Goal: Task Accomplishment & Management: Manage account settings

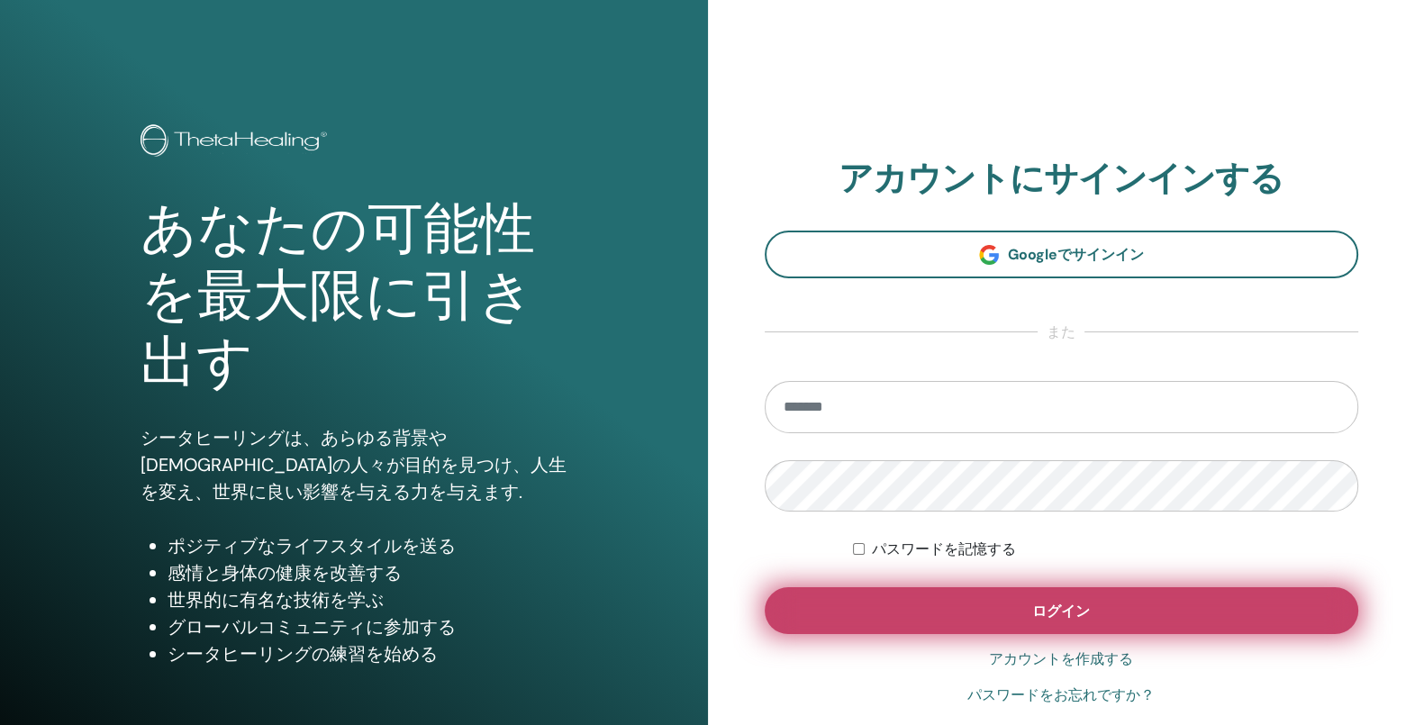
type input "**********"
click at [1055, 608] on span "ログイン" at bounding box center [1062, 611] width 58 height 19
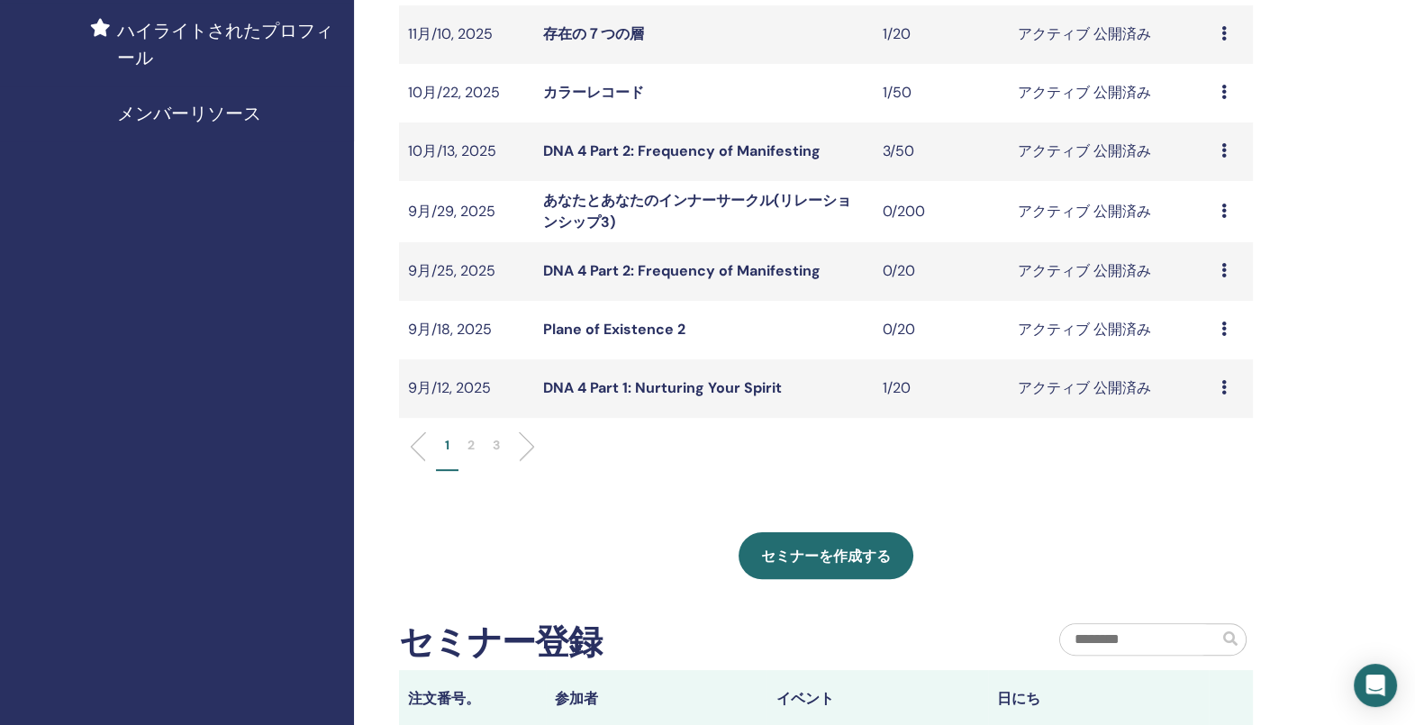
scroll to position [563, 0]
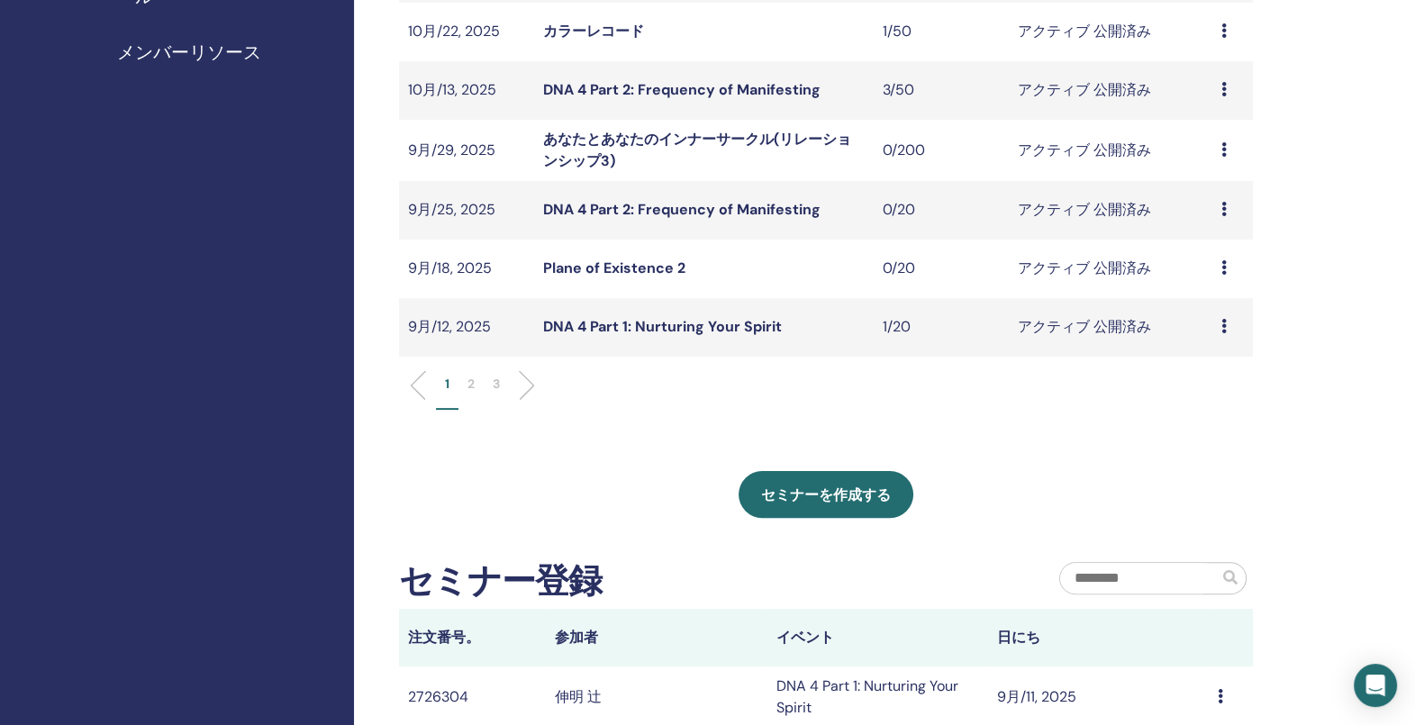
click at [653, 327] on link "DNA 4 Part 1: Nurturing Your Spirit" at bounding box center [662, 326] width 239 height 19
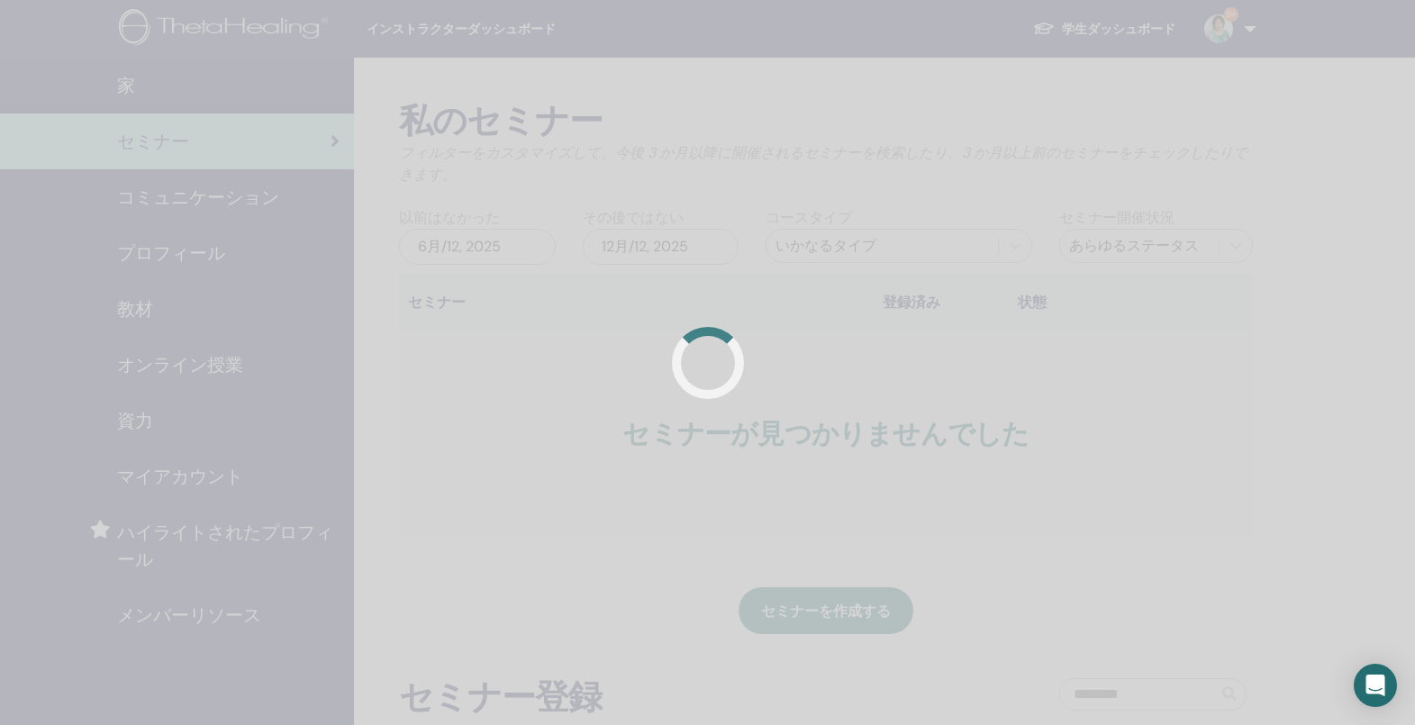
scroll to position [432, 0]
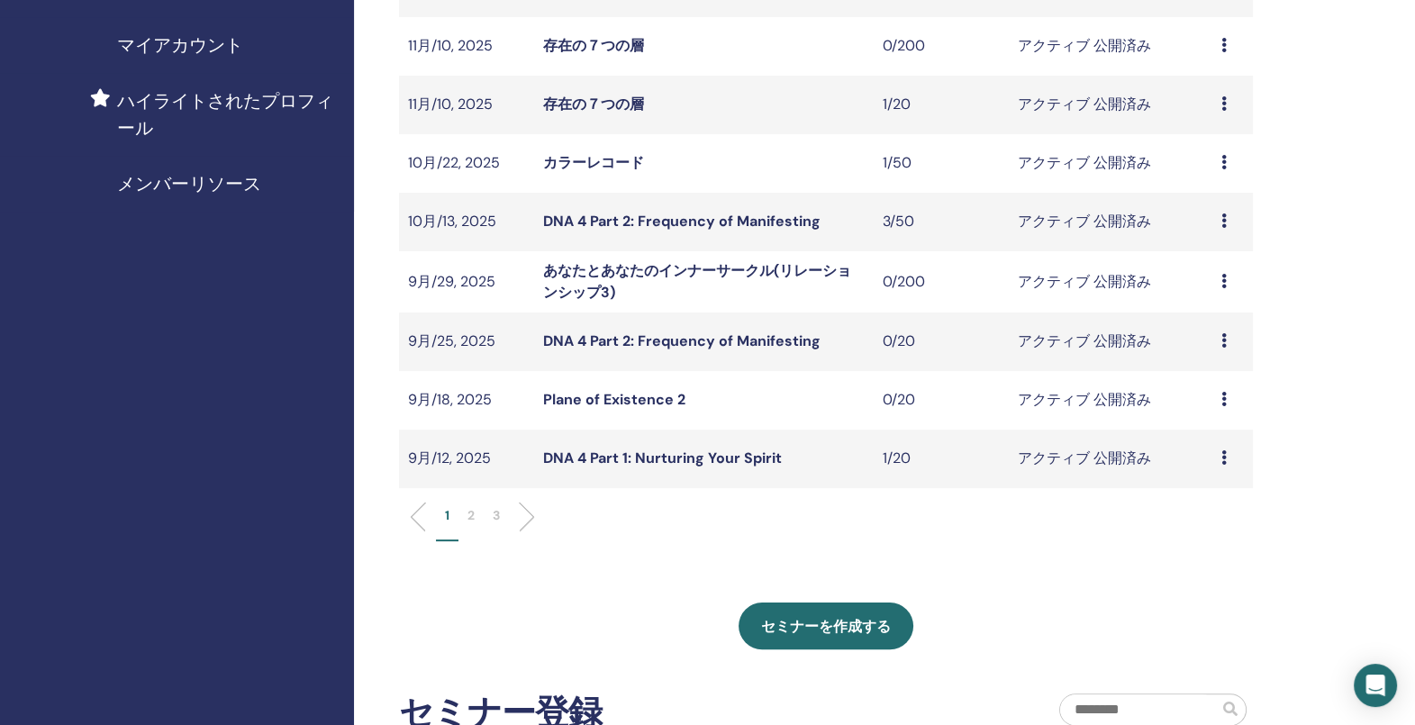
click at [635, 455] on link "DNA 4 Part 1: Nurturing Your Spirit" at bounding box center [662, 458] width 239 height 19
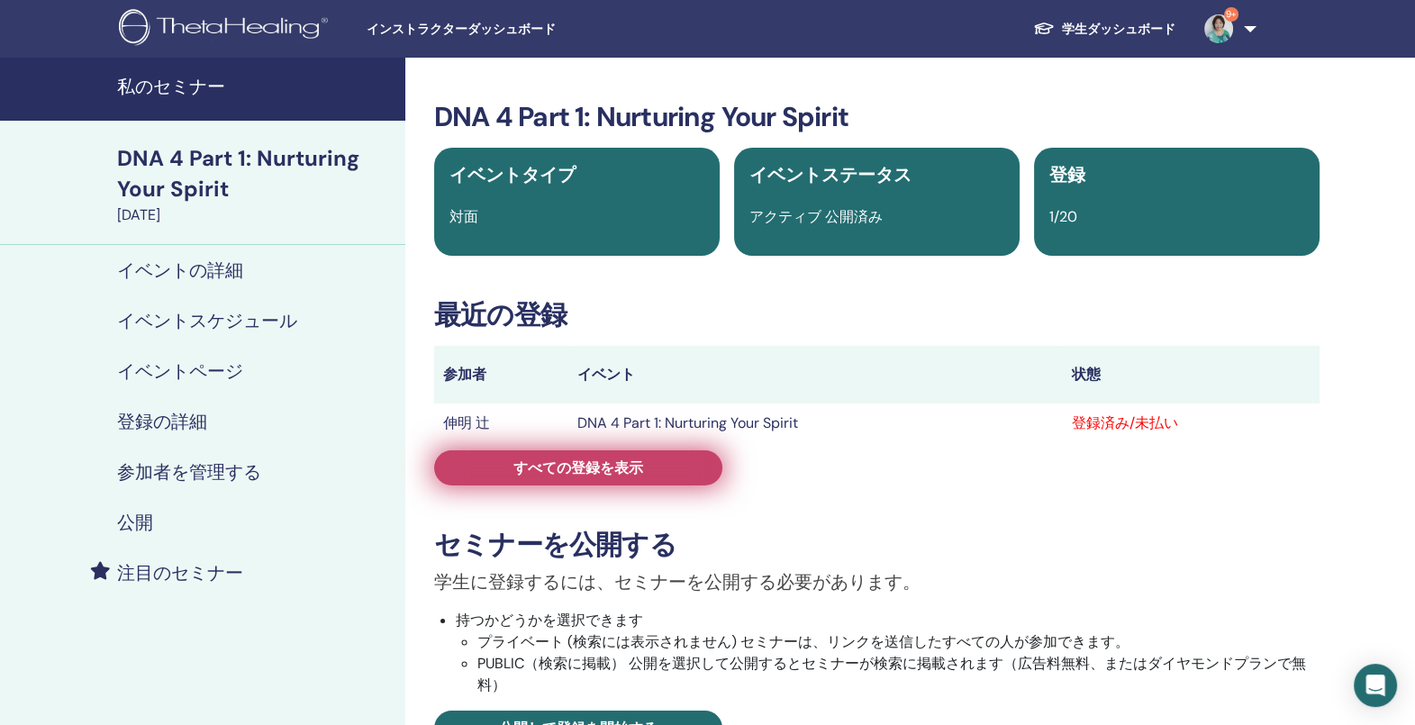
click at [555, 473] on span "すべての登録を表示" at bounding box center [579, 468] width 130 height 19
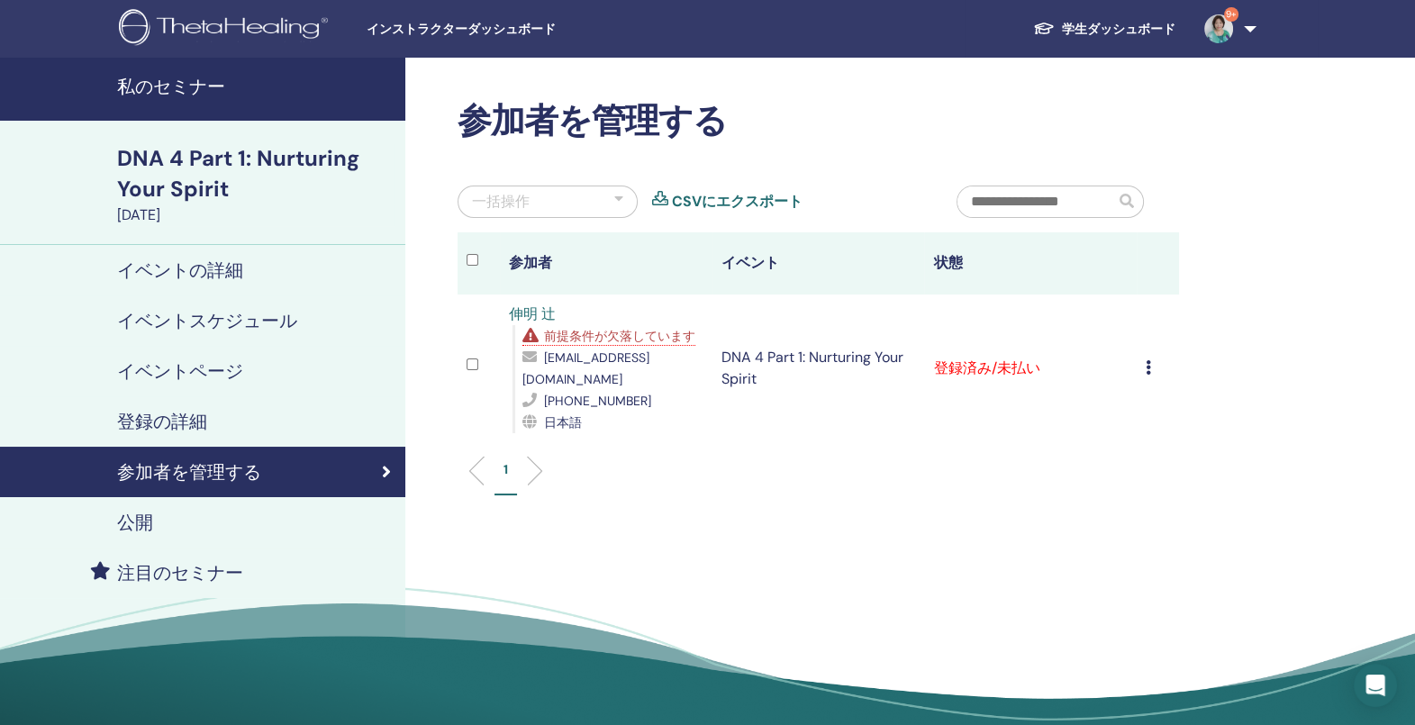
click at [618, 336] on span "前提条件が欠落しています" at bounding box center [619, 336] width 151 height 16
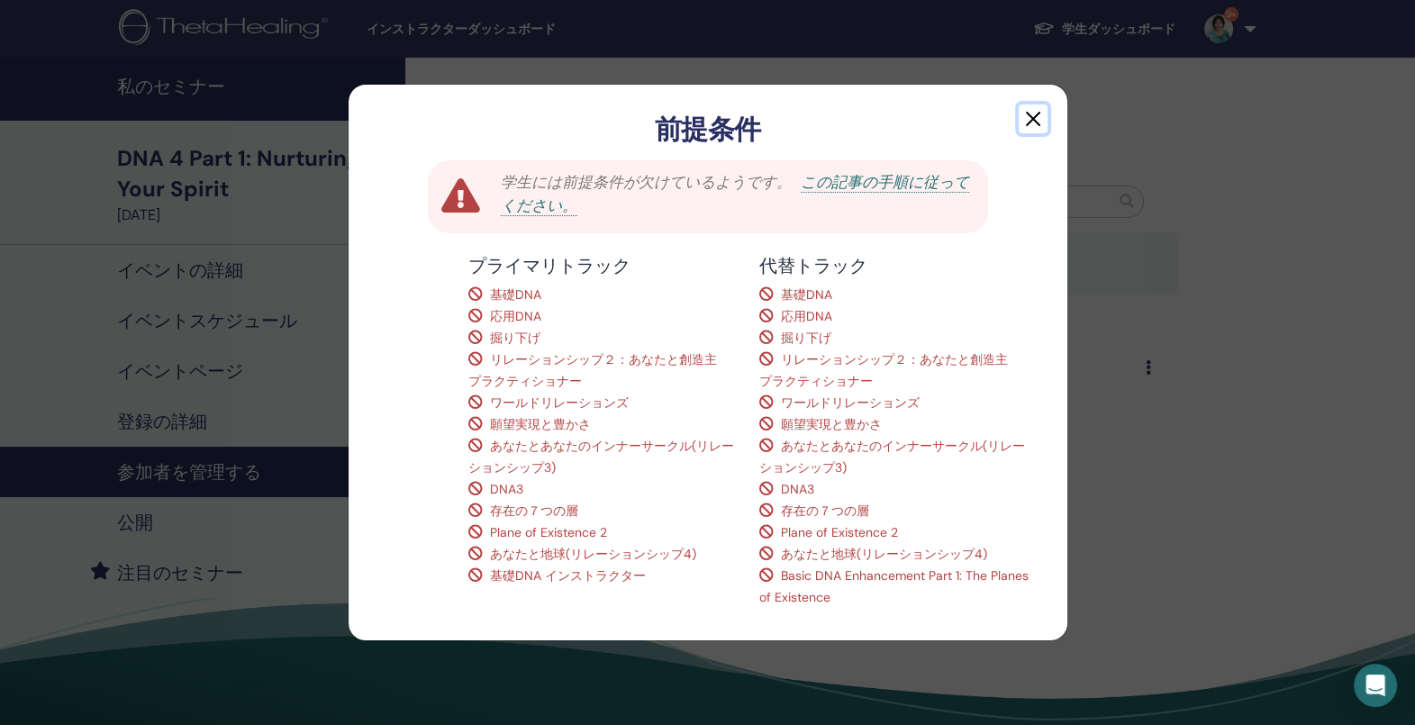
click at [1037, 118] on button "button" at bounding box center [1033, 119] width 29 height 29
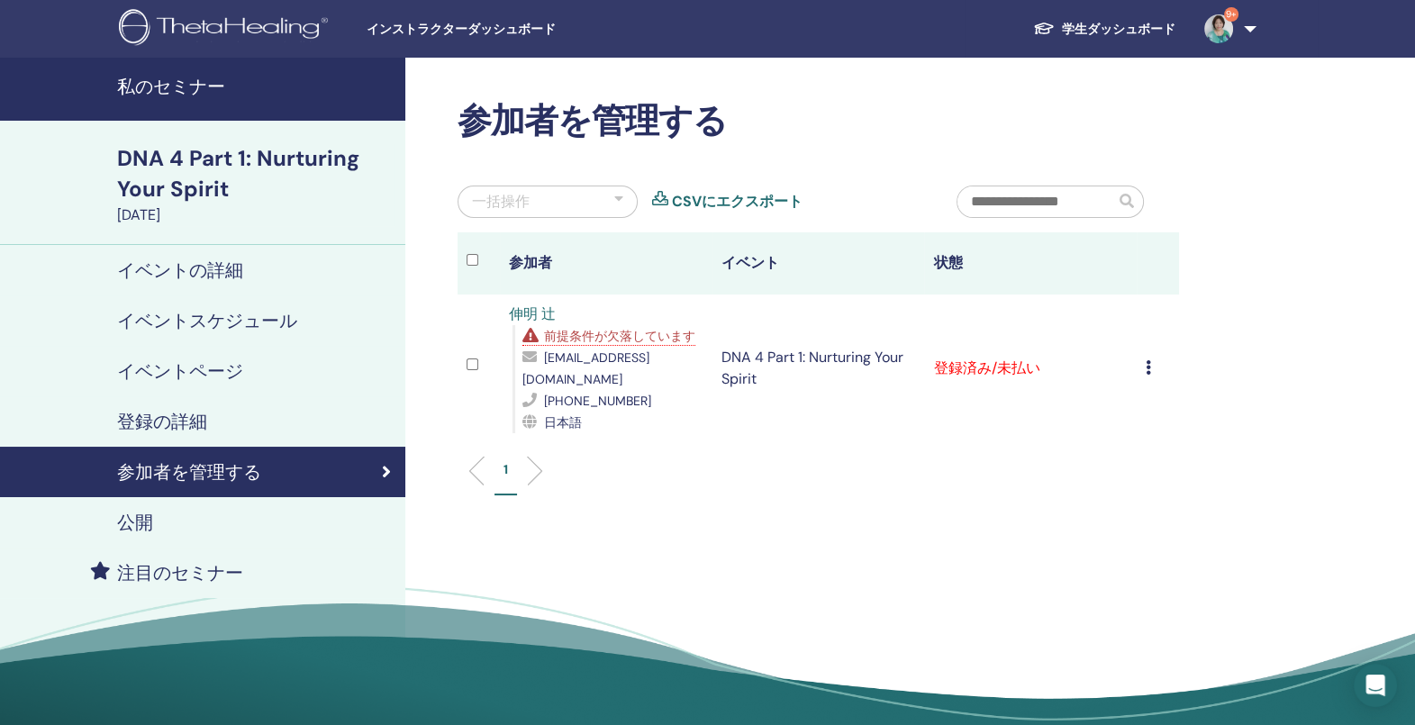
click at [531, 306] on link "伸明 辻" at bounding box center [532, 314] width 47 height 19
click at [541, 312] on link "伸明 辻" at bounding box center [532, 314] width 47 height 19
click at [174, 85] on h4 "私のセミナー" at bounding box center [256, 87] width 278 height 22
